Goal: Submit feedback/report problem: Submit feedback/report problem

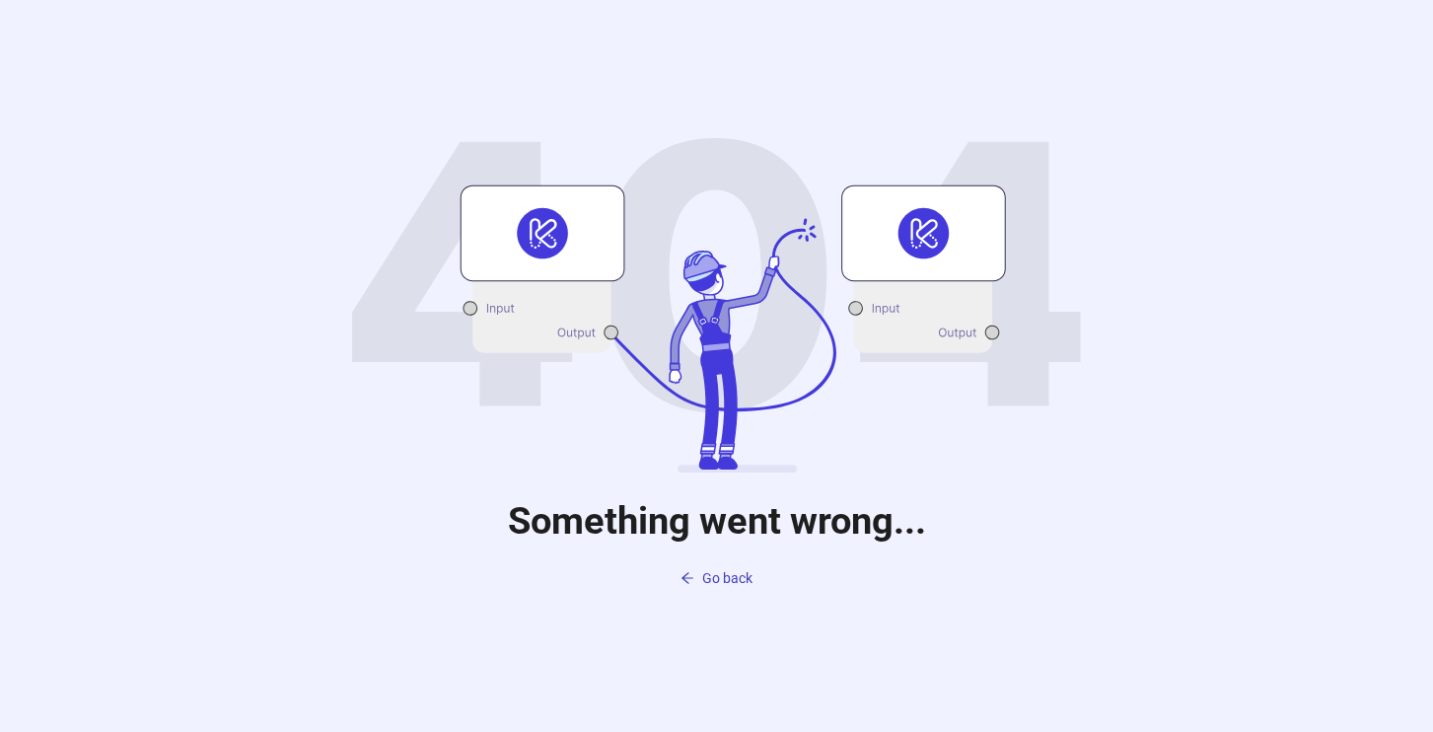
click at [423, 157] on icon at bounding box center [716, 305] width 729 height 335
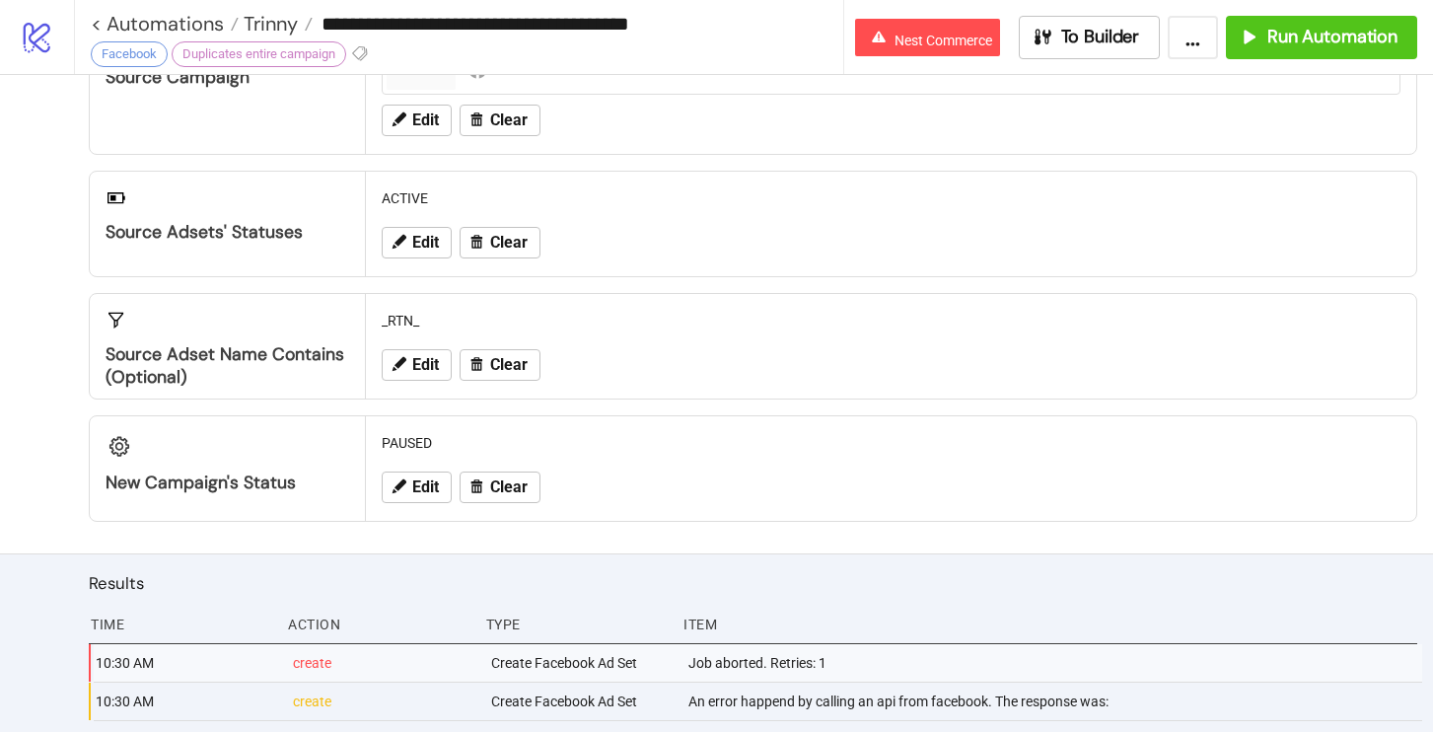
scroll to position [319, 0]
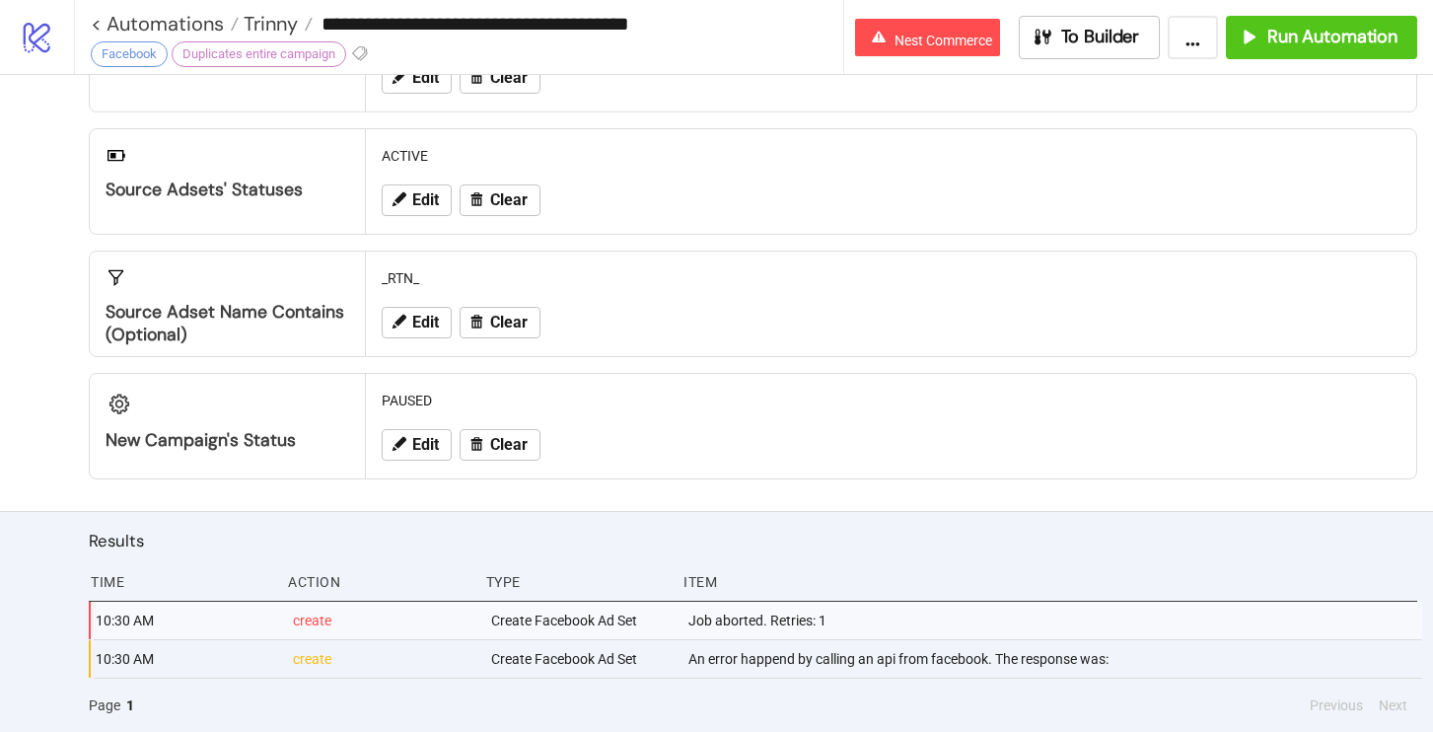
click at [722, 658] on div "An error happend by calling an api from facebook. The response was:" at bounding box center [1054, 658] width 736 height 37
copy div "An error happend by calling an api from facebook. The response was:"
